Goal: Task Accomplishment & Management: Manage account settings

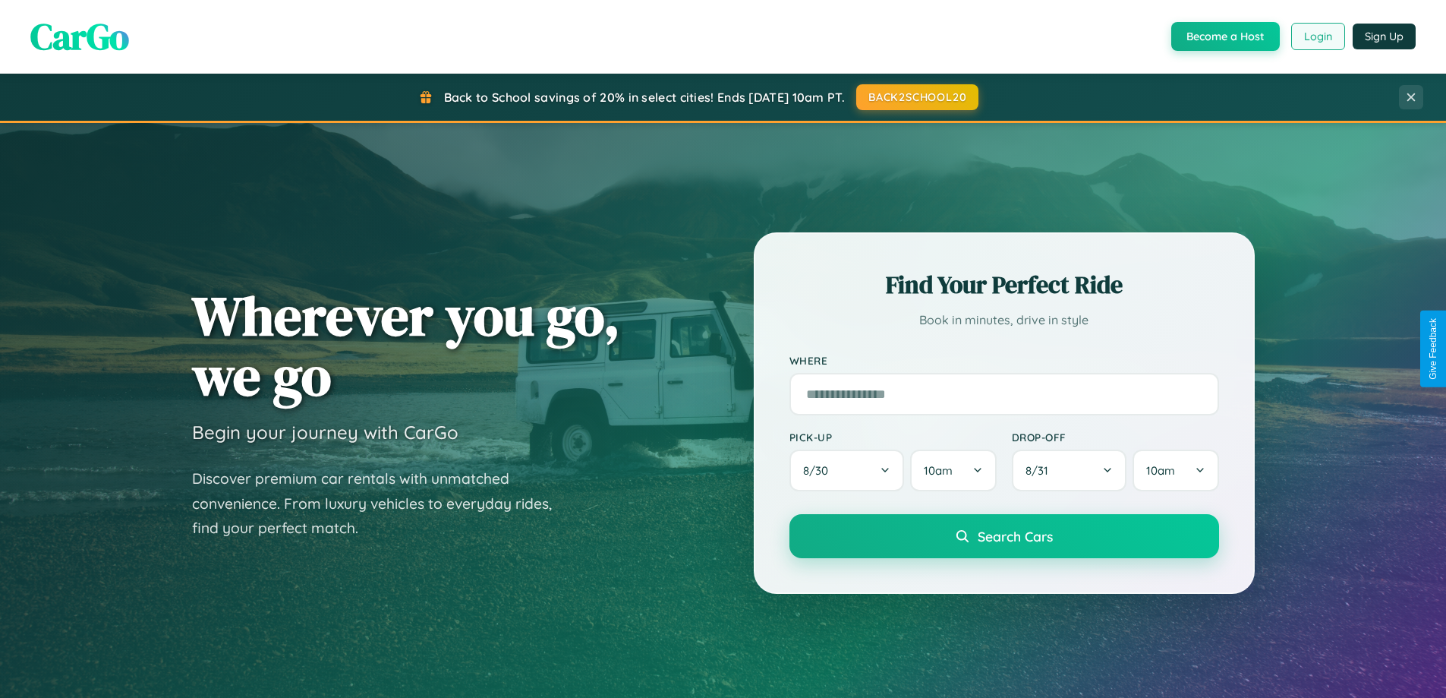
click at [1317, 36] on button "Login" at bounding box center [1318, 36] width 54 height 27
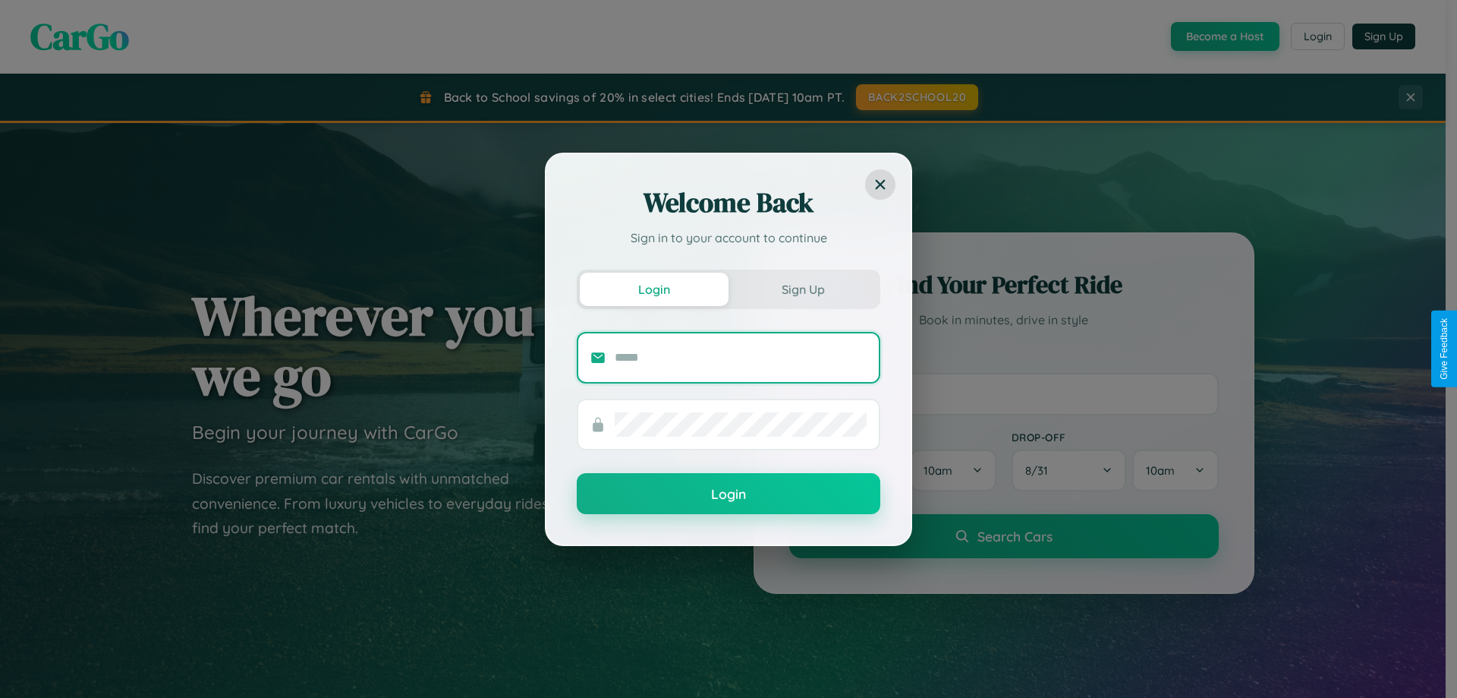
click at [741, 357] on input "text" at bounding box center [741, 357] width 252 height 24
type input "**********"
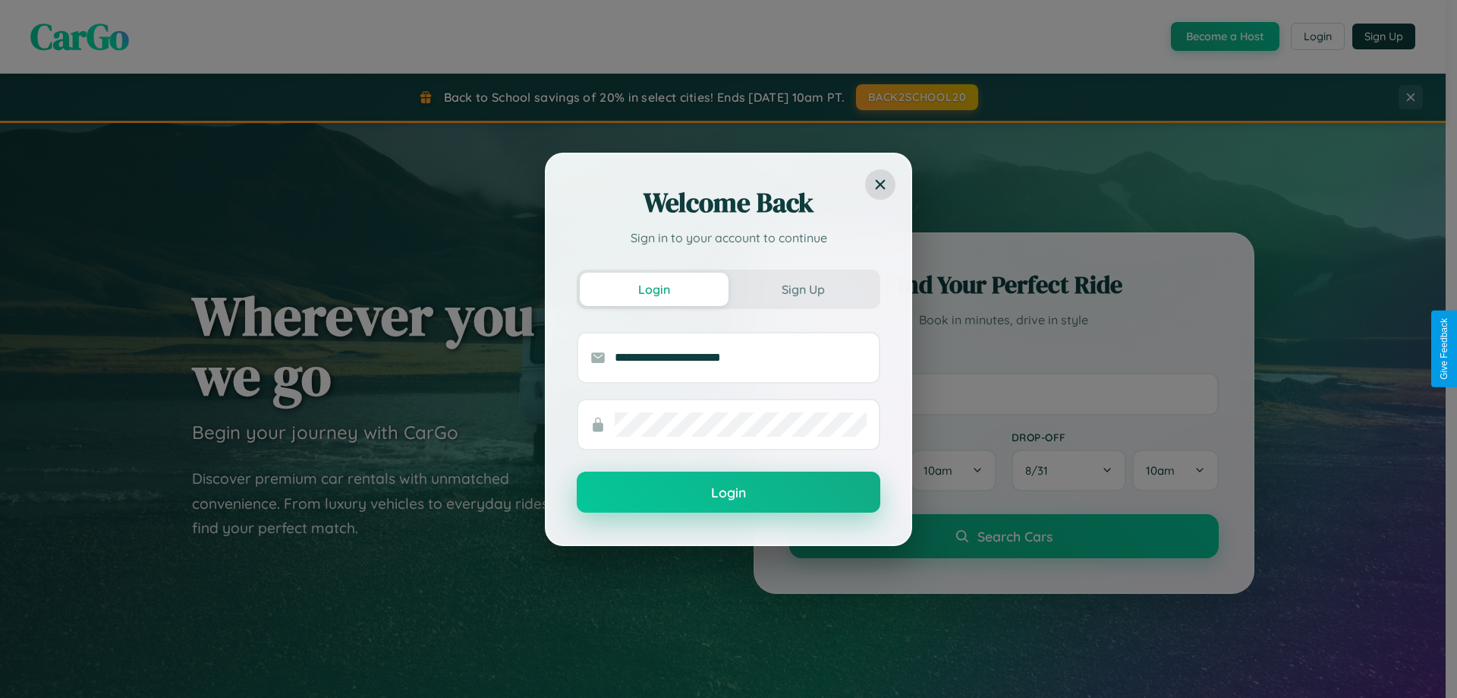
click at [729, 492] on button "Login" at bounding box center [729, 491] width 304 height 41
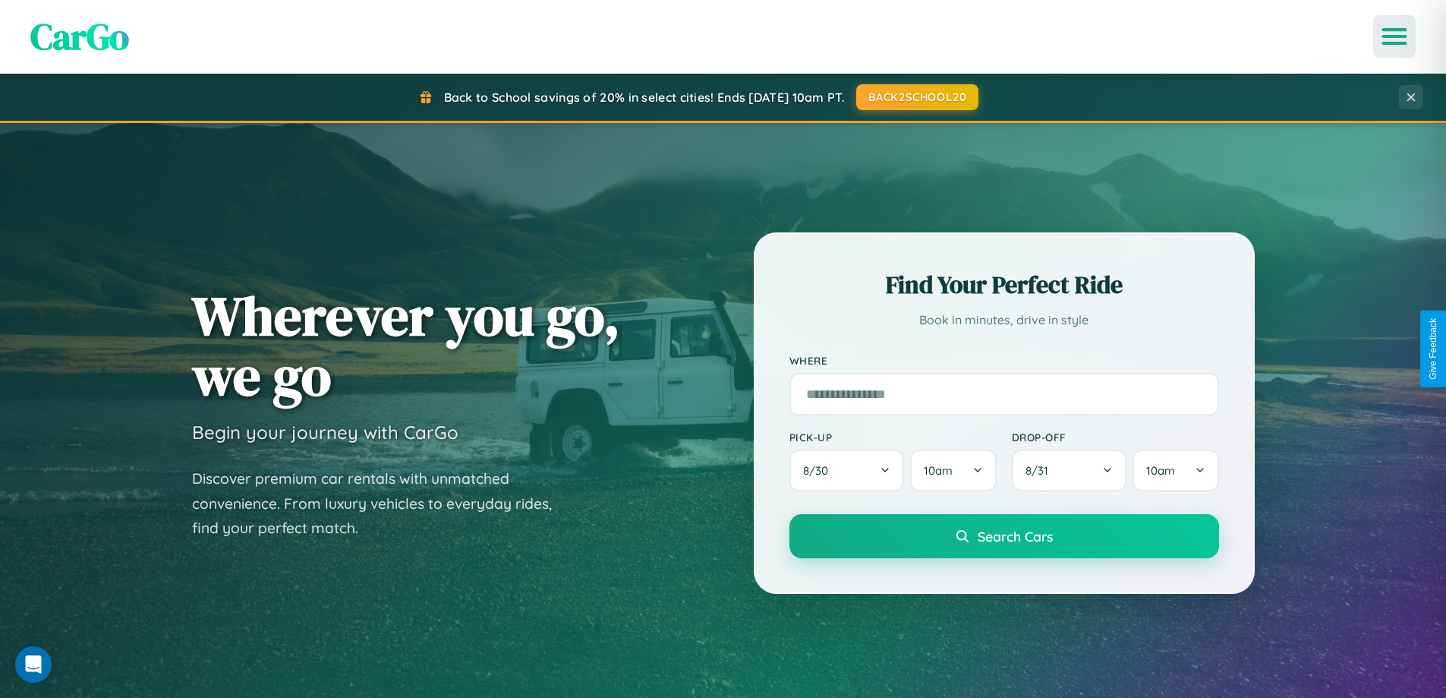
click at [1394, 36] on icon "Open menu" at bounding box center [1395, 37] width 22 height 14
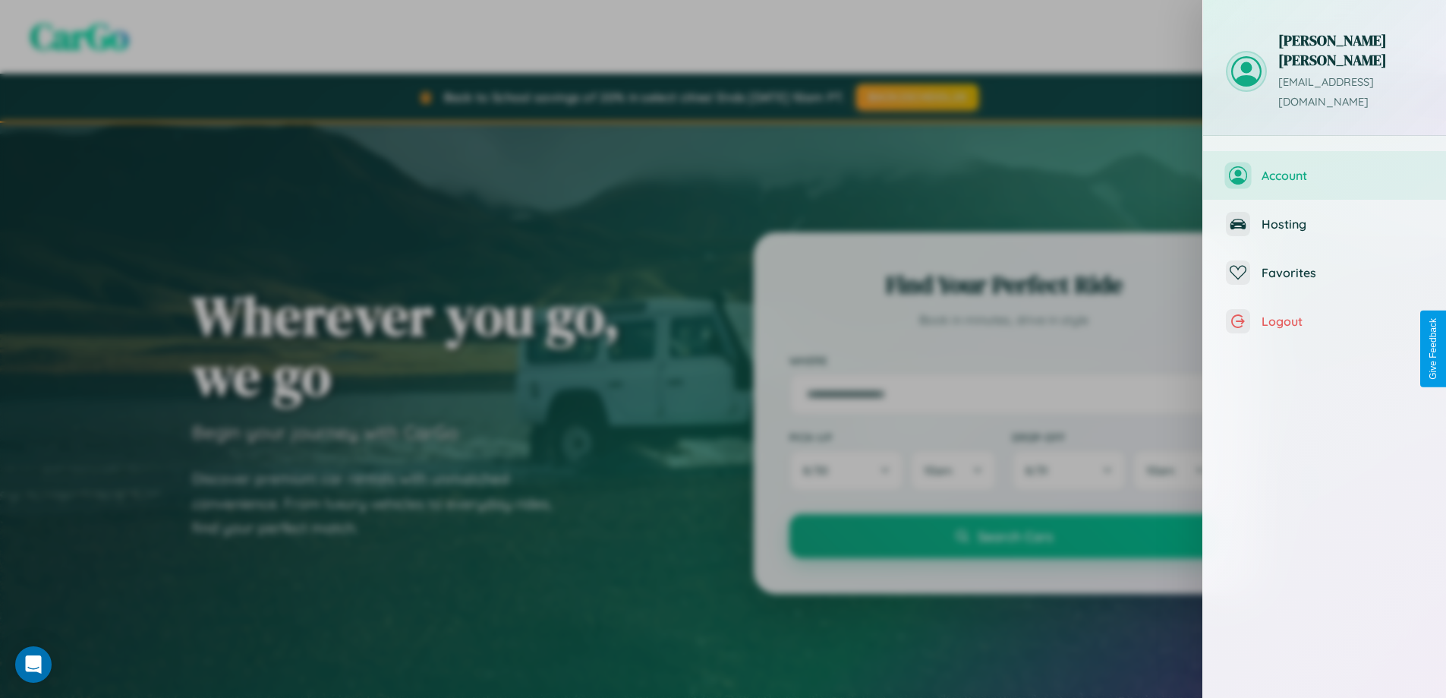
click at [1325, 168] on span "Account" at bounding box center [1343, 175] width 162 height 15
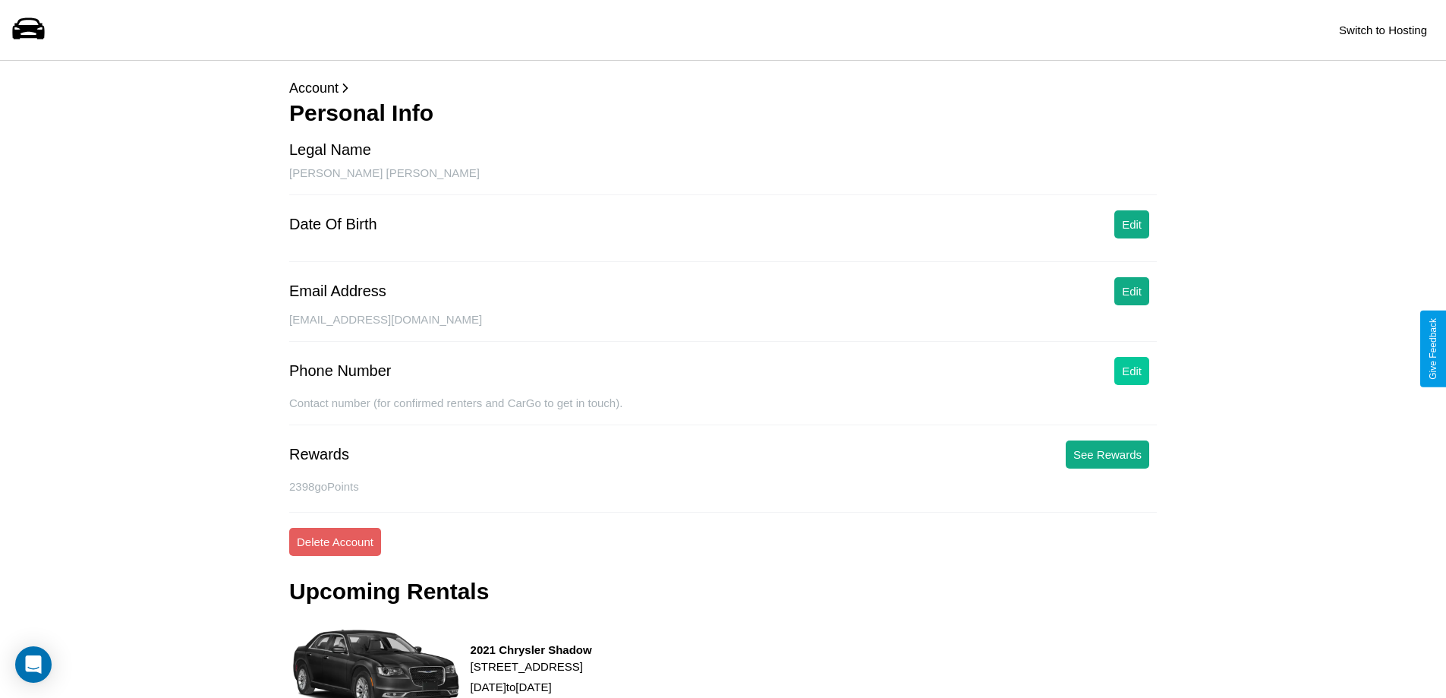
click at [1132, 370] on button "Edit" at bounding box center [1131, 371] width 35 height 28
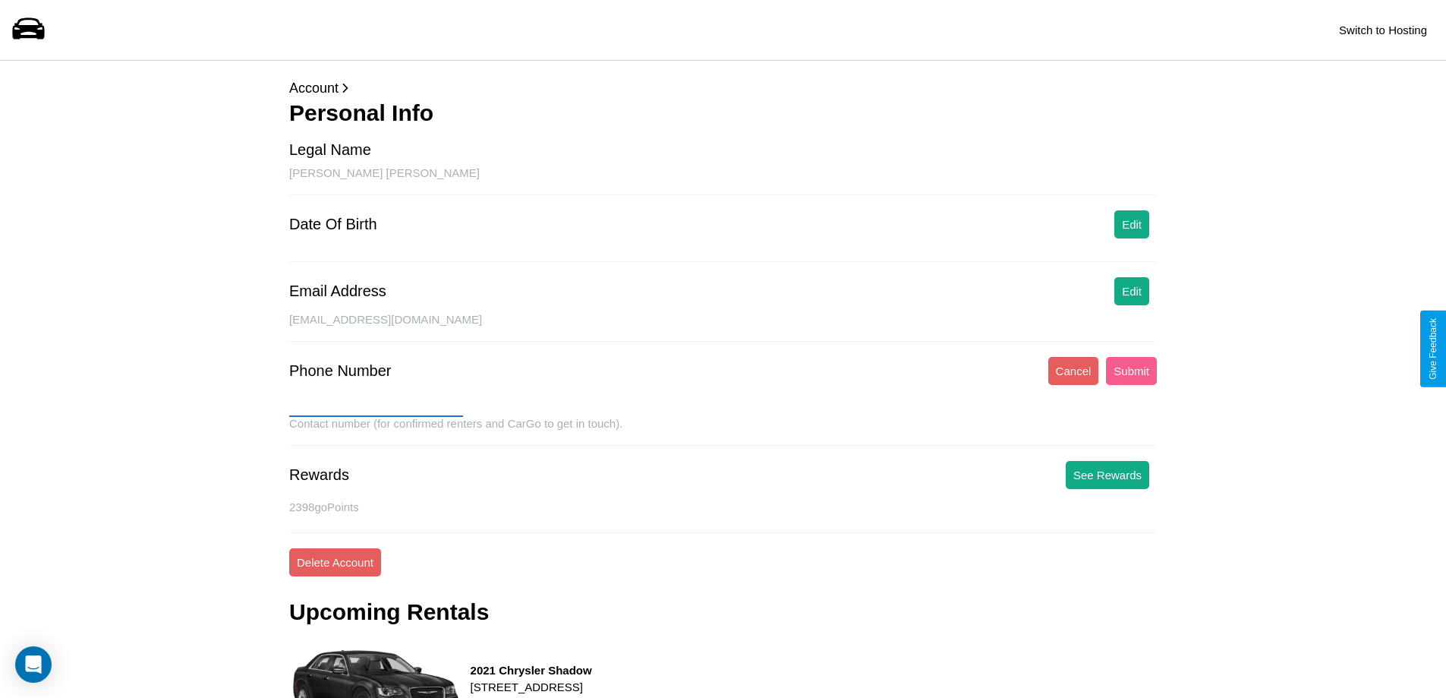
click at [376, 405] on input "text" at bounding box center [376, 404] width 174 height 24
type input "**********"
click at [1131, 370] on button "Submit" at bounding box center [1131, 371] width 51 height 28
click at [1132, 224] on button "Edit" at bounding box center [1131, 224] width 35 height 28
